Goal: Information Seeking & Learning: Find specific fact

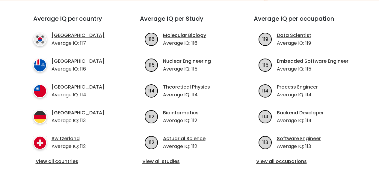
scroll to position [220, 0]
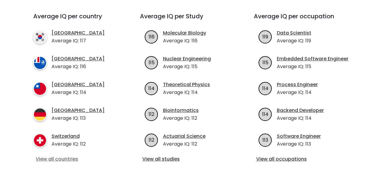
click at [58, 155] on link "View all countries" at bounding box center [76, 158] width 80 height 7
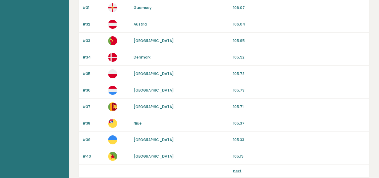
scroll to position [608, 0]
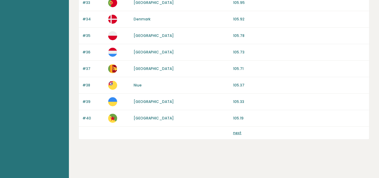
click at [236, 131] on link "next" at bounding box center [237, 132] width 8 height 5
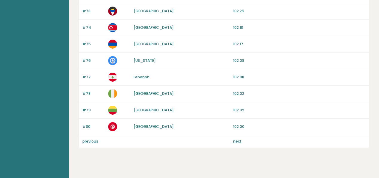
scroll to position [588, 0]
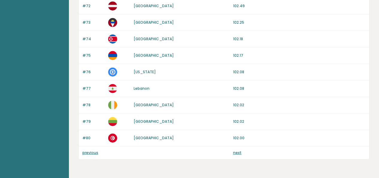
click at [239, 153] on link "next" at bounding box center [237, 152] width 8 height 5
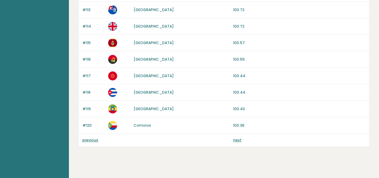
scroll to position [608, 0]
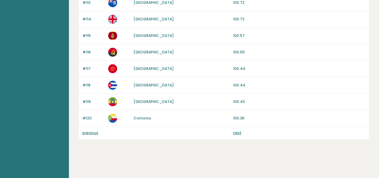
click at [237, 133] on link "next" at bounding box center [237, 132] width 8 height 5
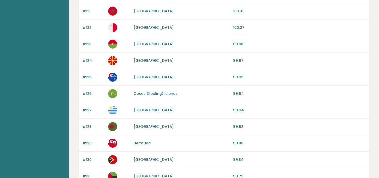
scroll to position [75, 0]
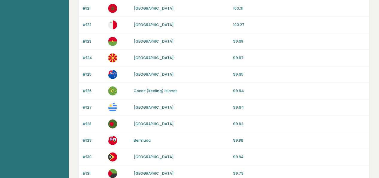
click at [236, 59] on p "99.97" at bounding box center [299, 57] width 133 height 5
click at [143, 75] on link "[GEOGRAPHIC_DATA]" at bounding box center [154, 74] width 40 height 5
